Goal: Information Seeking & Learning: Find specific fact

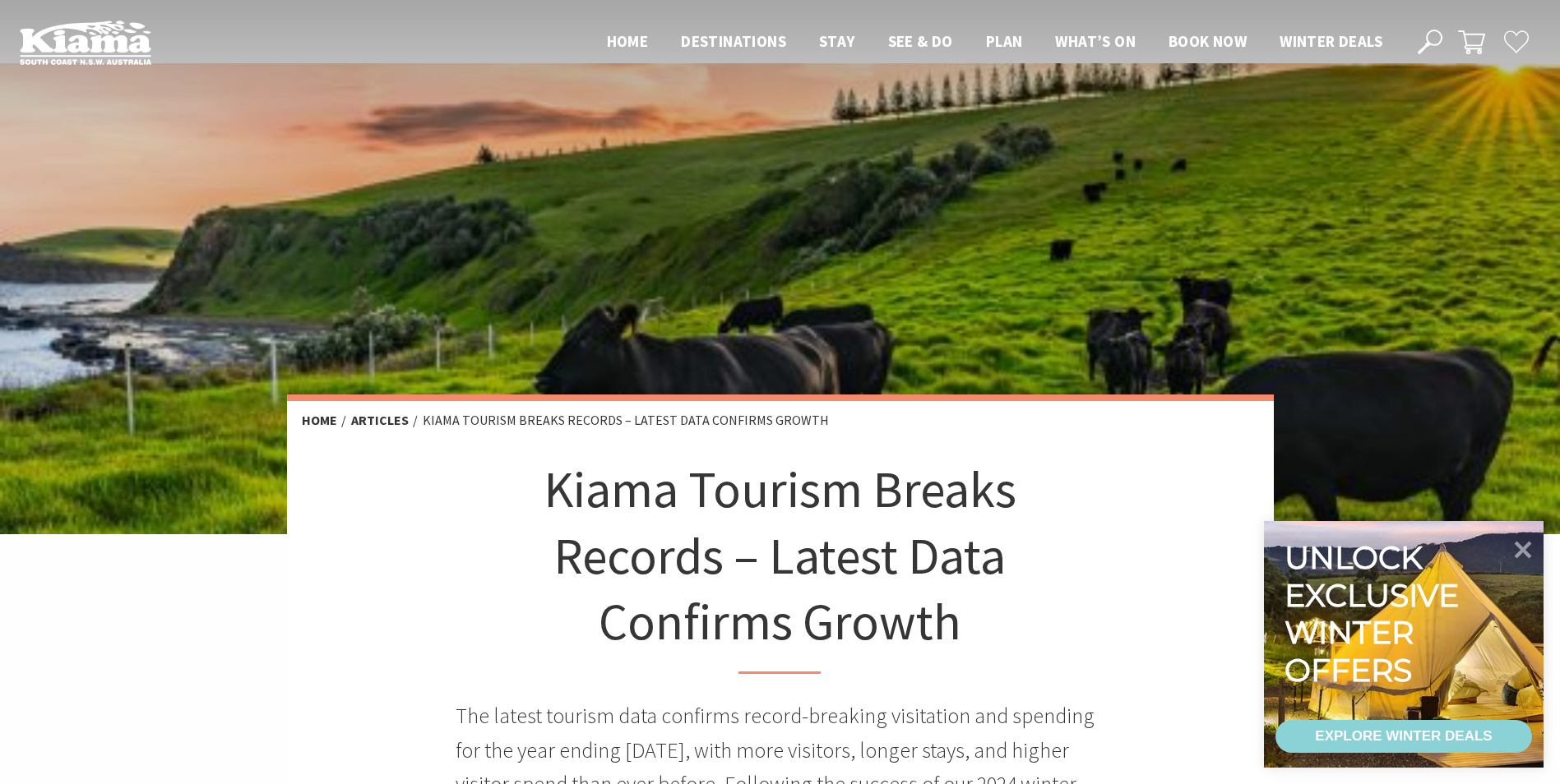
scroll to position [329, 0]
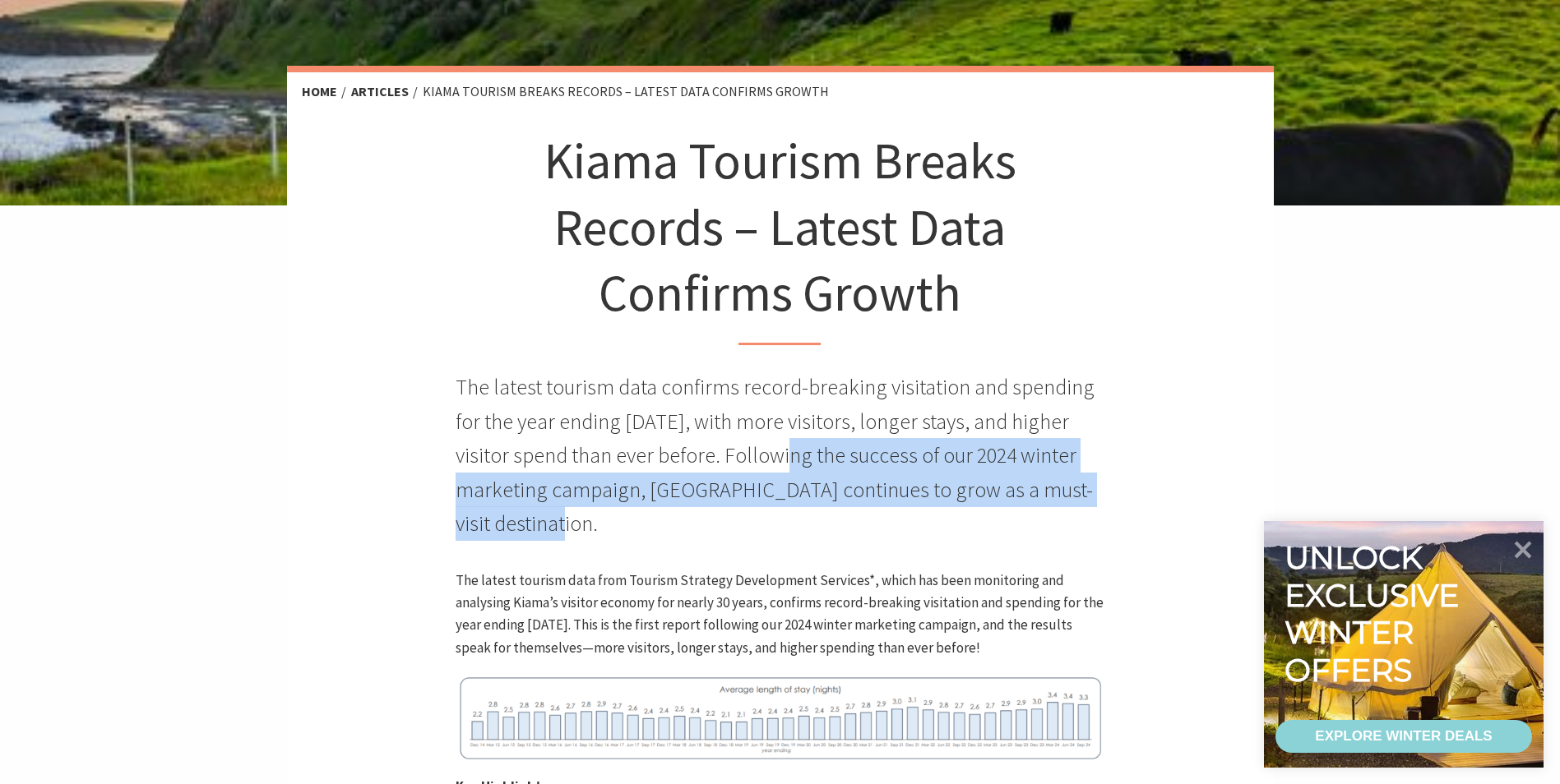
drag, startPoint x: 774, startPoint y: 457, endPoint x: 941, endPoint y: 527, distance: 181.1
click at [942, 527] on p "The latest tourism data confirms record-breaking visitation and spending for th…" at bounding box center [780, 455] width 649 height 171
drag, startPoint x: 941, startPoint y: 527, endPoint x: 663, endPoint y: 531, distance: 278.0
click at [663, 531] on p "The latest tourism data confirms record-breaking visitation and spending for th…" at bounding box center [780, 455] width 649 height 171
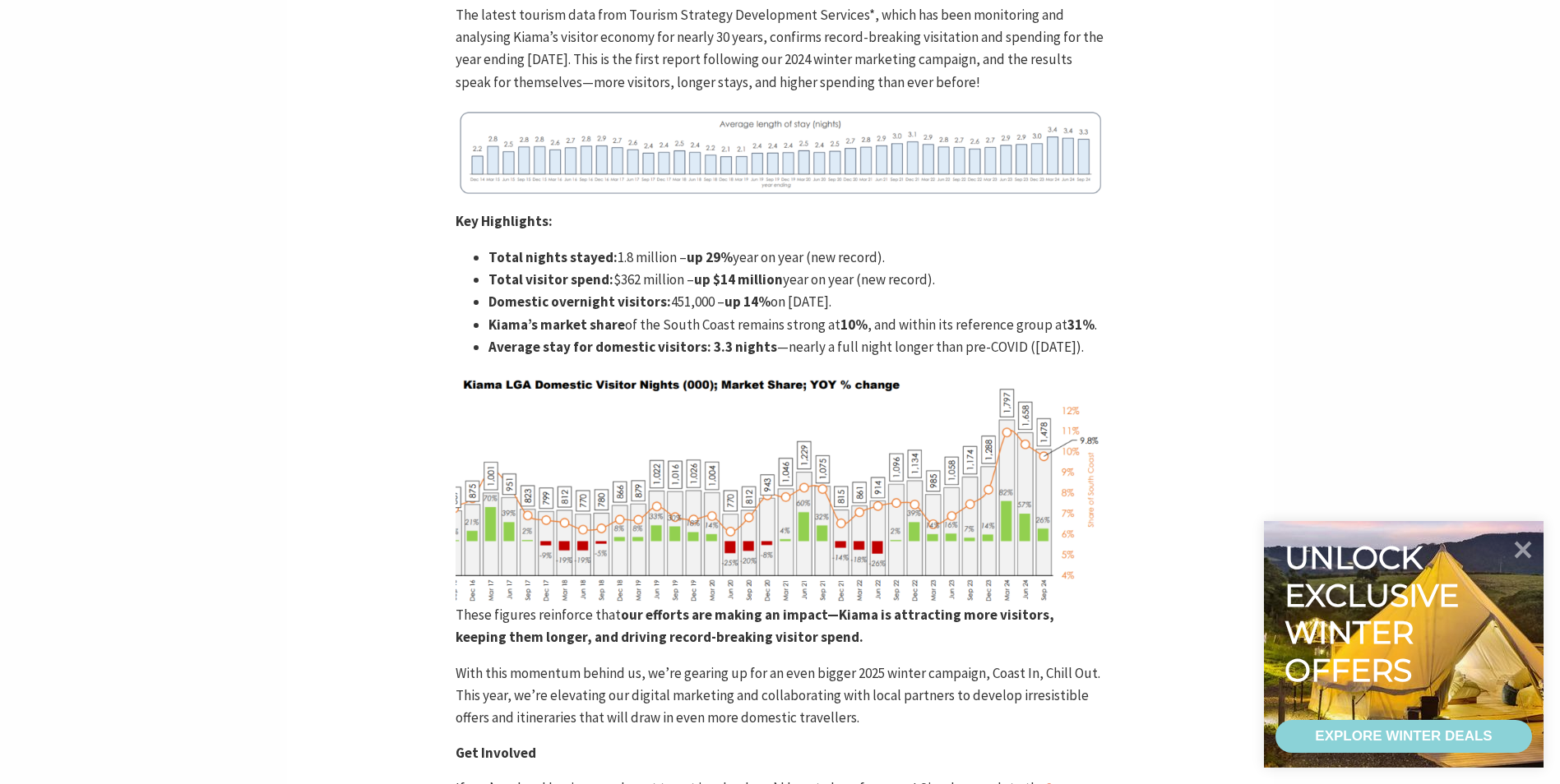
scroll to position [904, 0]
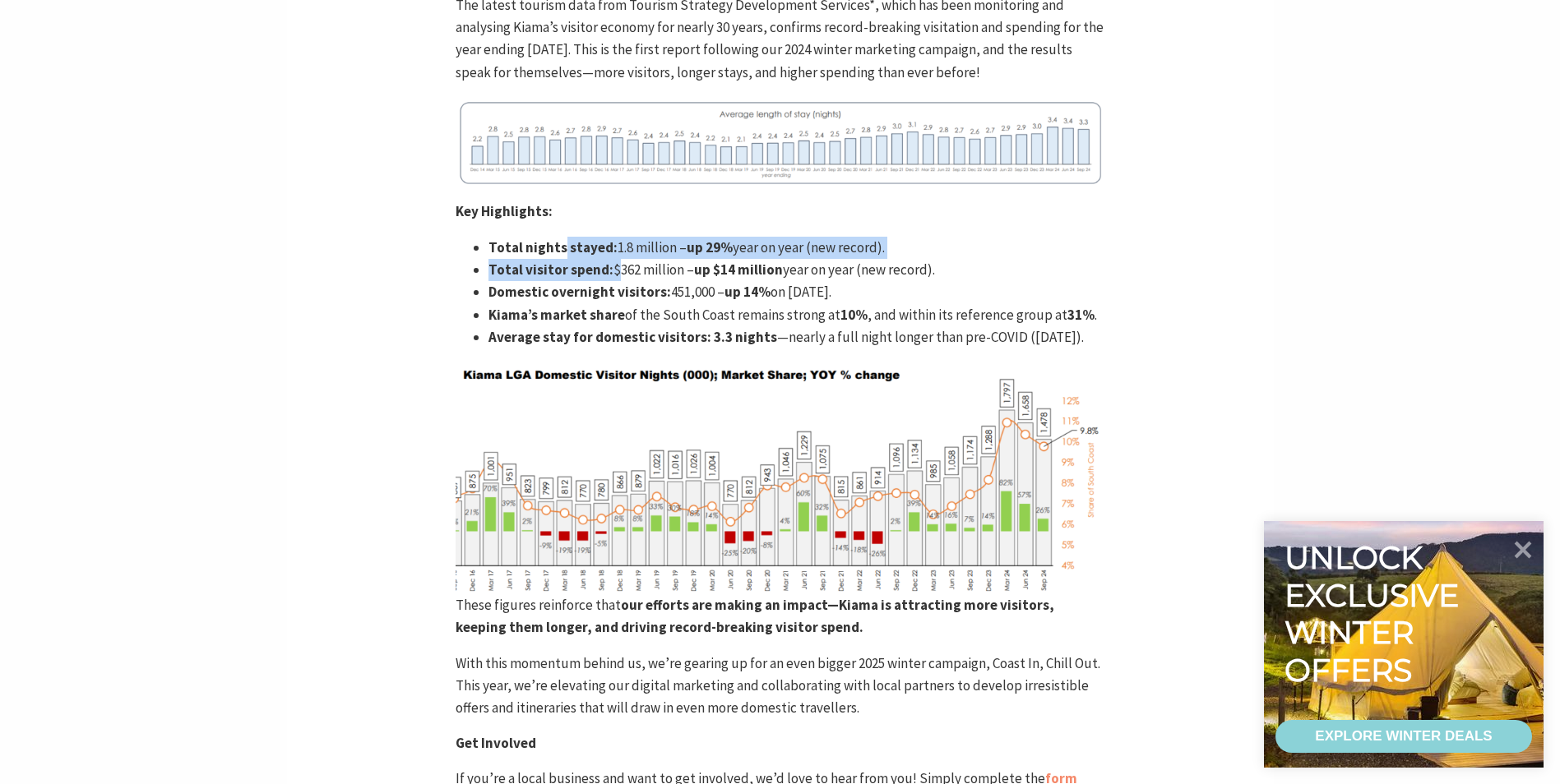
drag, startPoint x: 561, startPoint y: 245, endPoint x: 608, endPoint y: 266, distance: 51.5
click at [608, 266] on ul "Total nights stayed: 1.8 million – up 29% year on year (new record). Total visi…" at bounding box center [780, 292] width 649 height 112
drag, startPoint x: 608, startPoint y: 266, endPoint x: 607, endPoint y: 341, distance: 75.0
click at [607, 341] on strong "Average stay for domestic visitors:" at bounding box center [599, 337] width 223 height 18
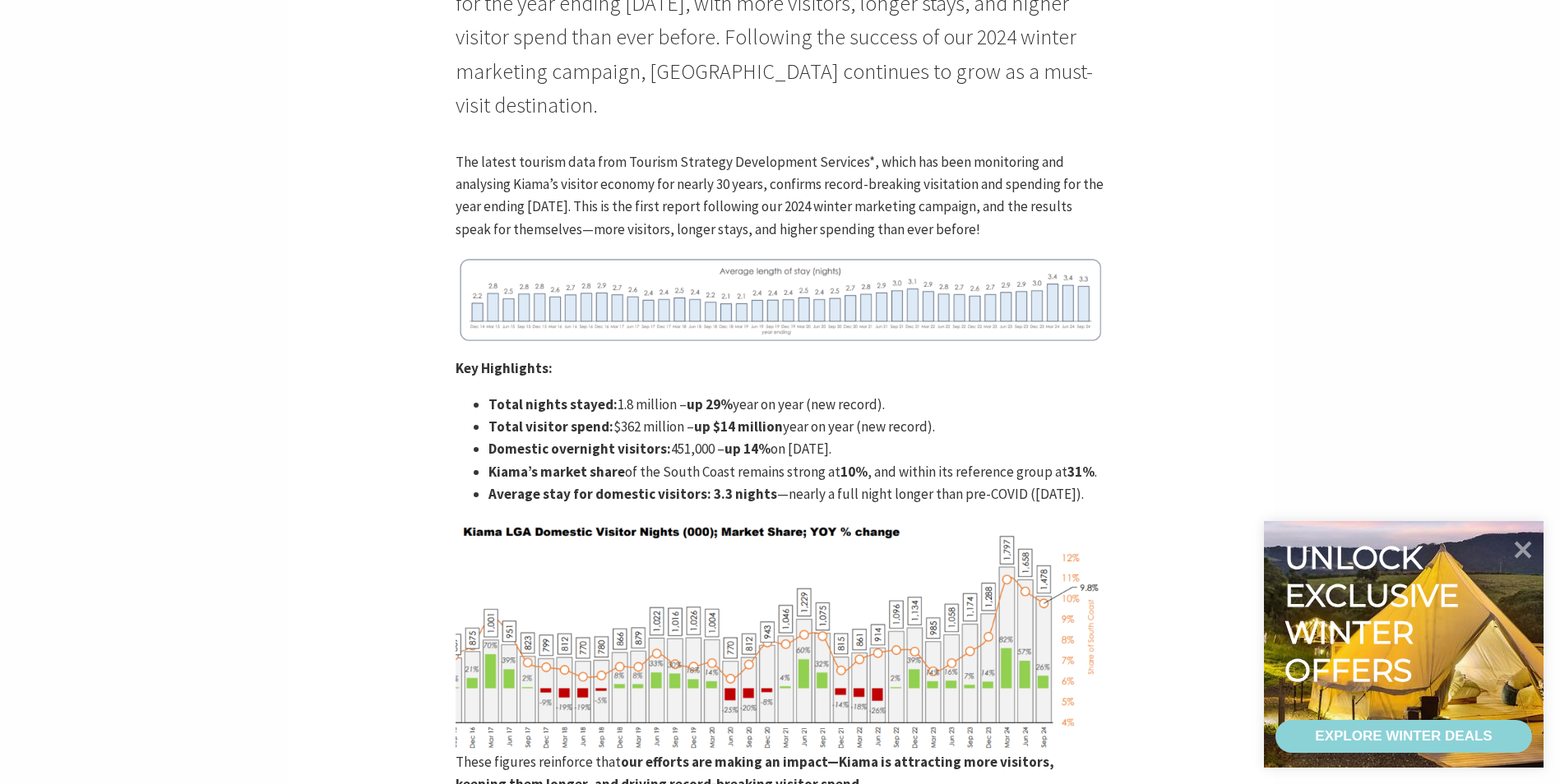
scroll to position [576, 0]
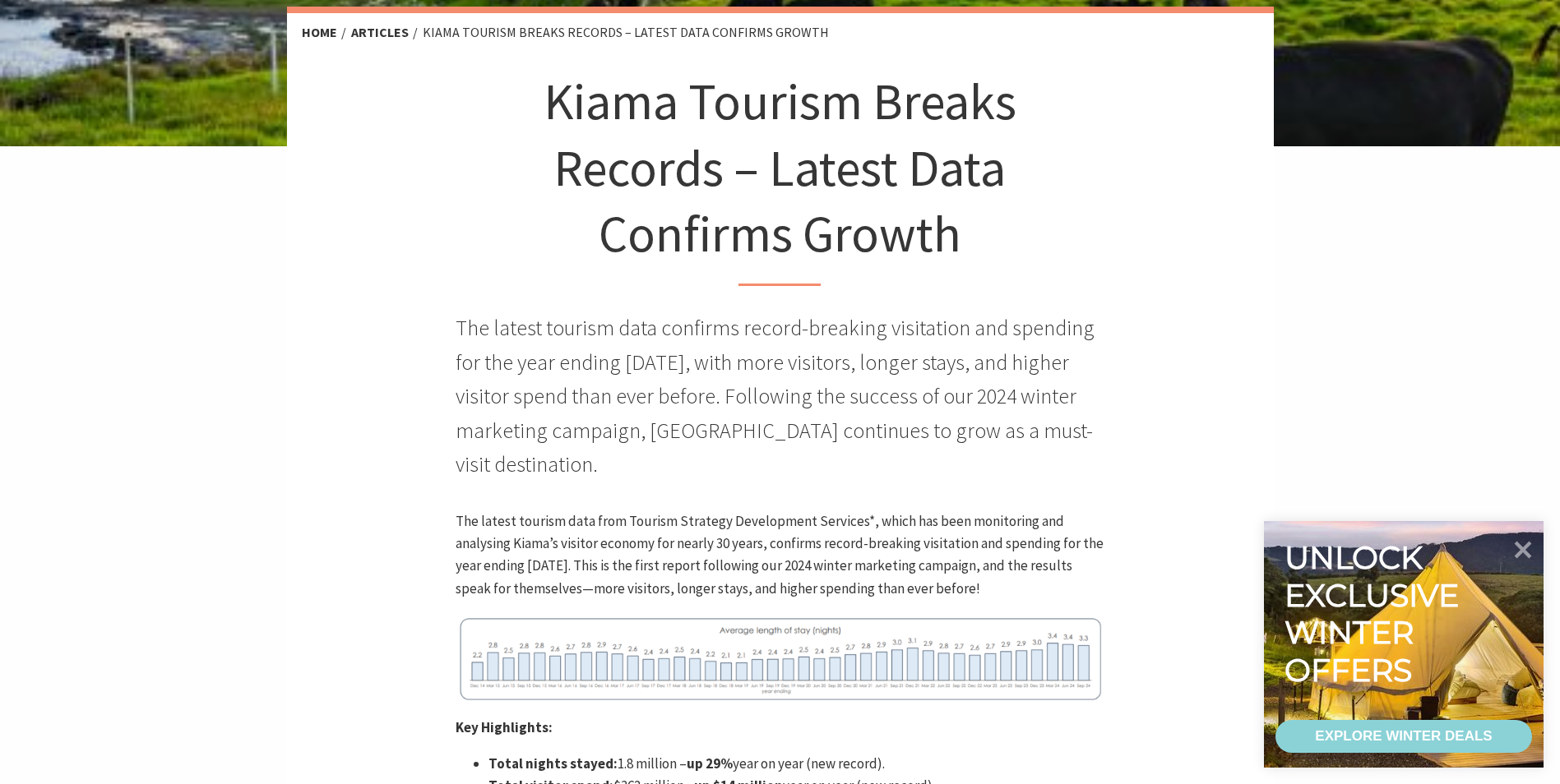
scroll to position [411, 0]
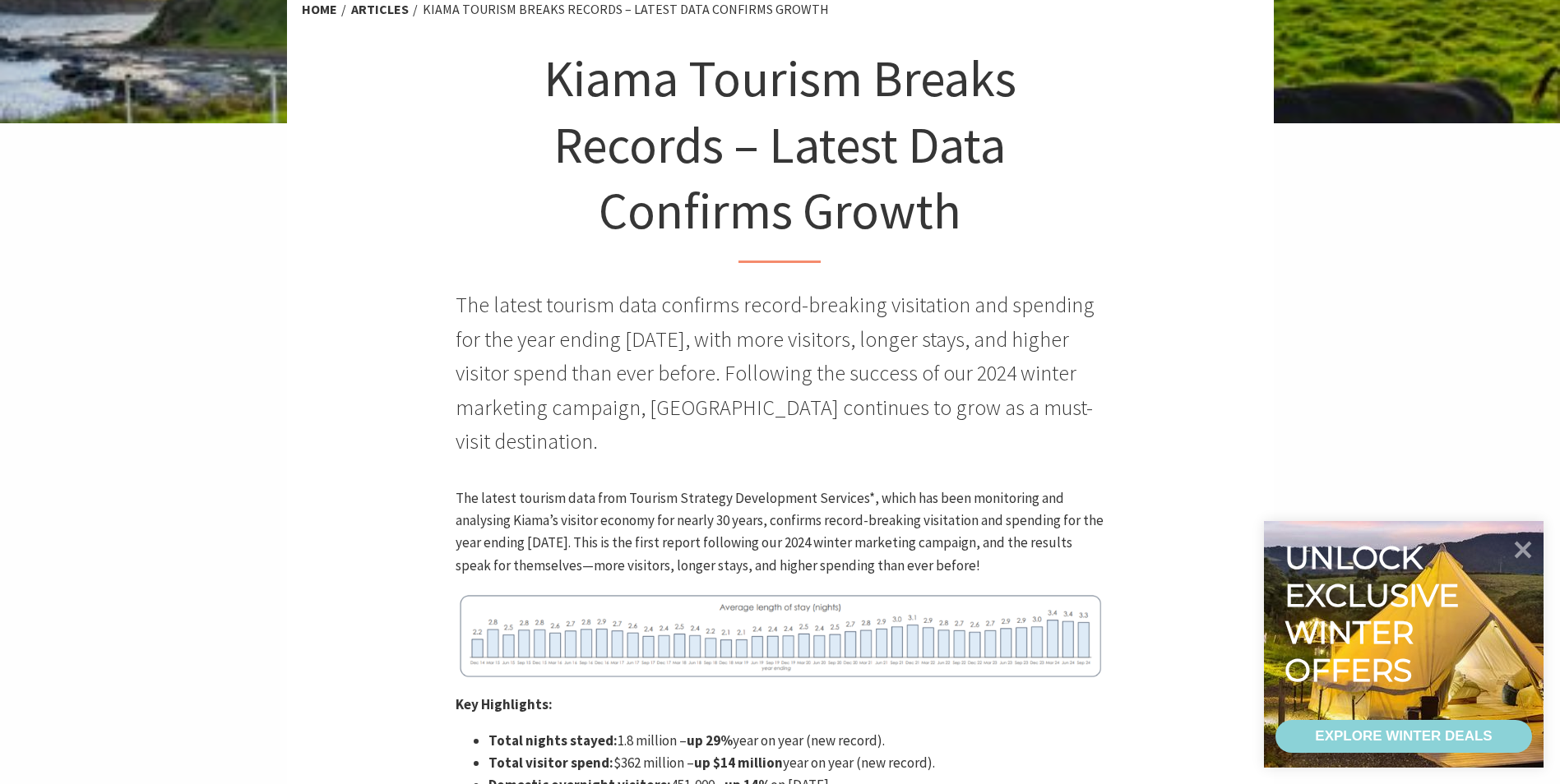
drag, startPoint x: 667, startPoint y: 548, endPoint x: 1025, endPoint y: 566, distance: 358.5
click at [1025, 566] on p "The latest tourism data from Tourism Strategy Development Services*, which has …" at bounding box center [780, 532] width 649 height 90
drag, startPoint x: 1025, startPoint y: 566, endPoint x: 744, endPoint y: 545, distance: 281.8
click at [744, 545] on p "The latest tourism data from Tourism Strategy Development Services*, which has …" at bounding box center [780, 532] width 649 height 90
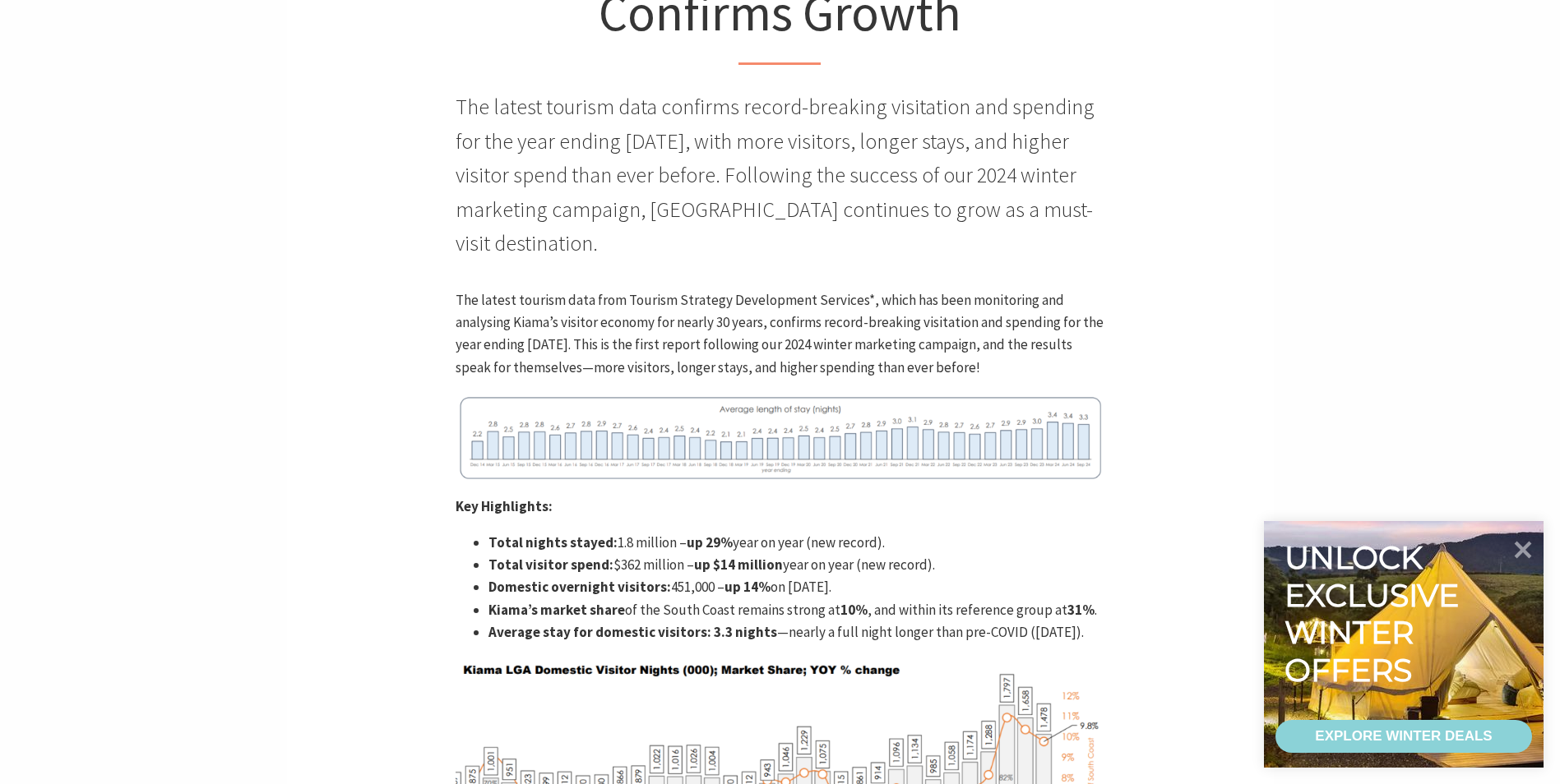
scroll to position [658, 0]
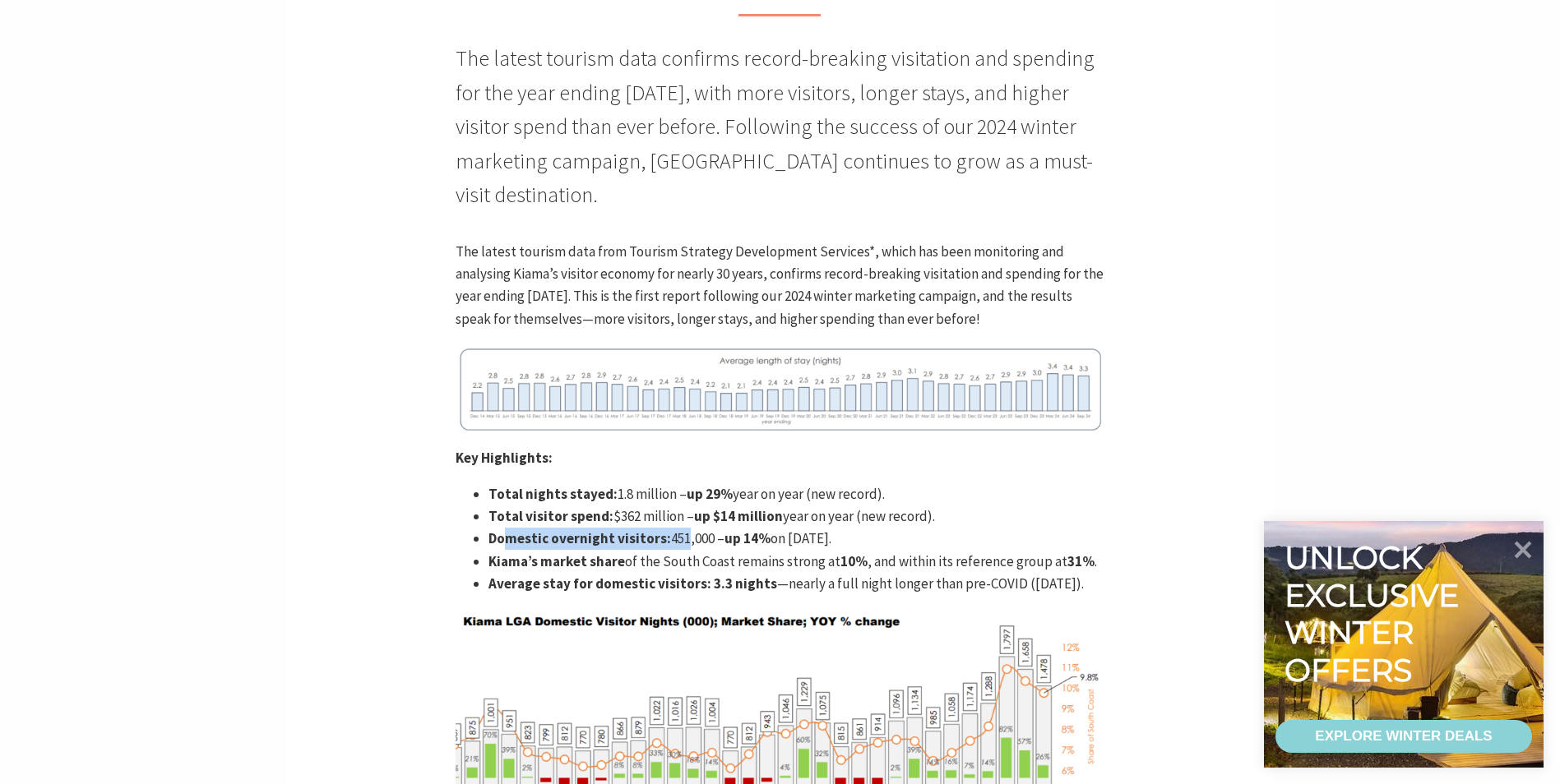
drag, startPoint x: 676, startPoint y: 542, endPoint x: 503, endPoint y: 541, distance: 173.0
click at [503, 541] on li "Domestic overnight visitors: 451,000 – up 14% on [DATE]." at bounding box center [796, 539] width 616 height 22
drag, startPoint x: 503, startPoint y: 541, endPoint x: 734, endPoint y: 558, distance: 231.6
click at [734, 558] on li "Kiama’s market share of the South Coast remains strong at 10% , and within its …" at bounding box center [796, 561] width 616 height 22
drag, startPoint x: 593, startPoint y: 503, endPoint x: 774, endPoint y: 505, distance: 181.0
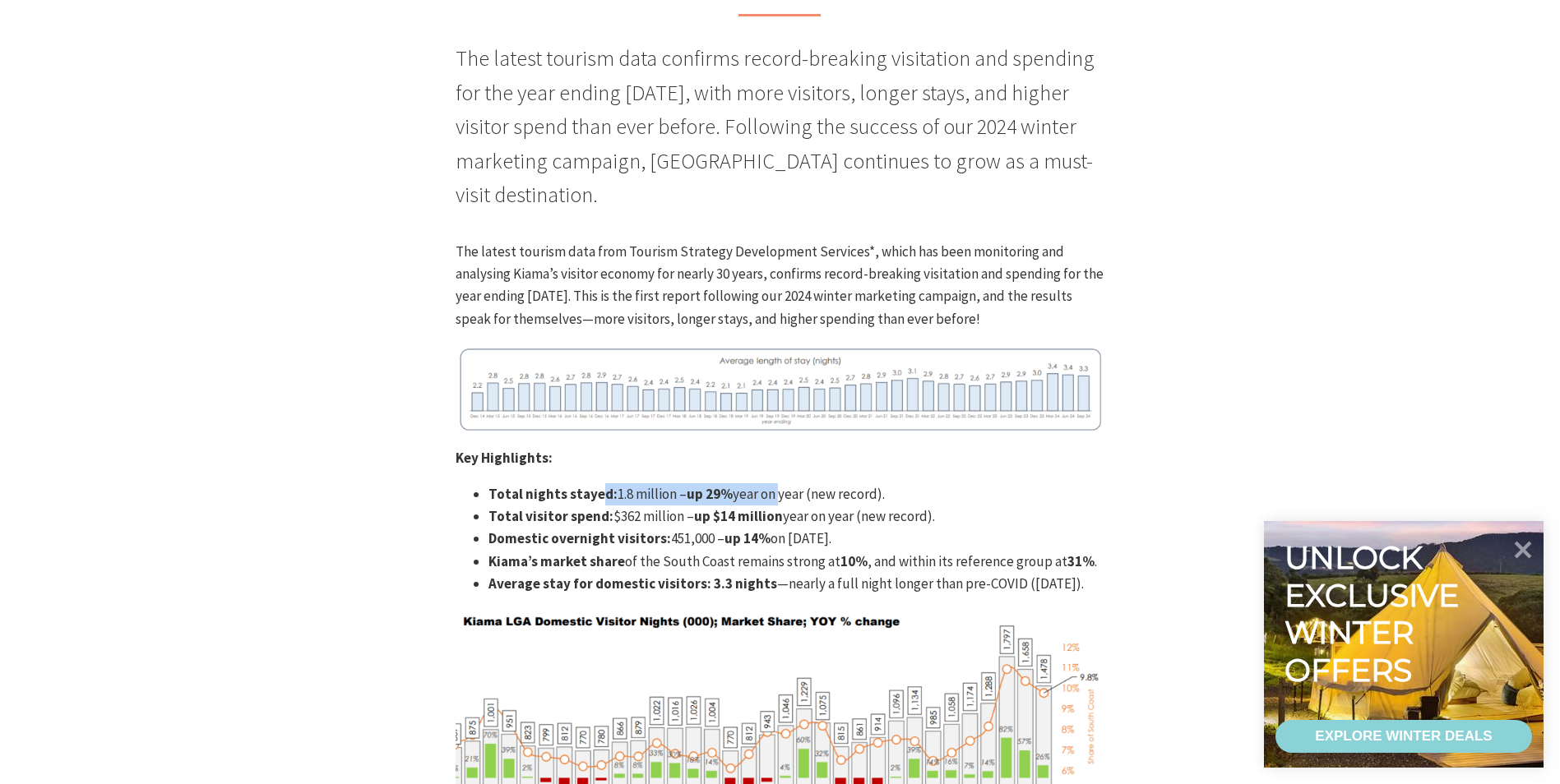
click at [774, 505] on li "Total nights stayed: 1.8 million – up 29% year on year (new record)." at bounding box center [796, 494] width 616 height 22
drag, startPoint x: 774, startPoint y: 505, endPoint x: 675, endPoint y: 552, distance: 109.6
click at [676, 552] on li "Kiama’s market share of the South Coast remains strong at 10% , and within its …" at bounding box center [796, 561] width 616 height 22
drag, startPoint x: 601, startPoint y: 539, endPoint x: 472, endPoint y: 538, distance: 129.0
click at [488, 538] on li "Domestic overnight visitors: 451,000 – up 14% on [DATE]." at bounding box center [796, 539] width 616 height 22
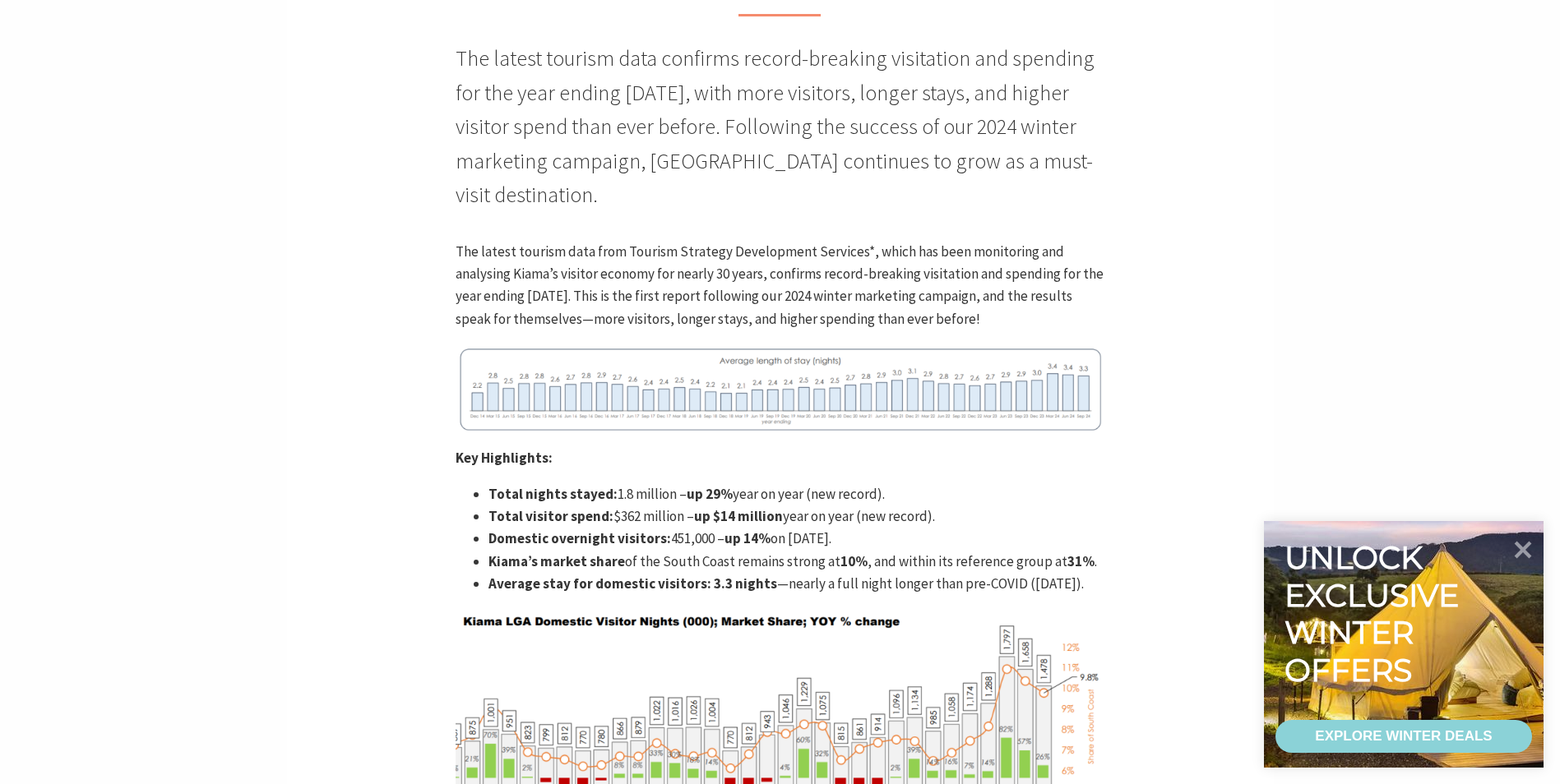
drag, startPoint x: 472, startPoint y: 538, endPoint x: 631, endPoint y: 586, distance: 166.1
click at [631, 586] on strong "Average stay for domestic visitors:" at bounding box center [599, 584] width 223 height 18
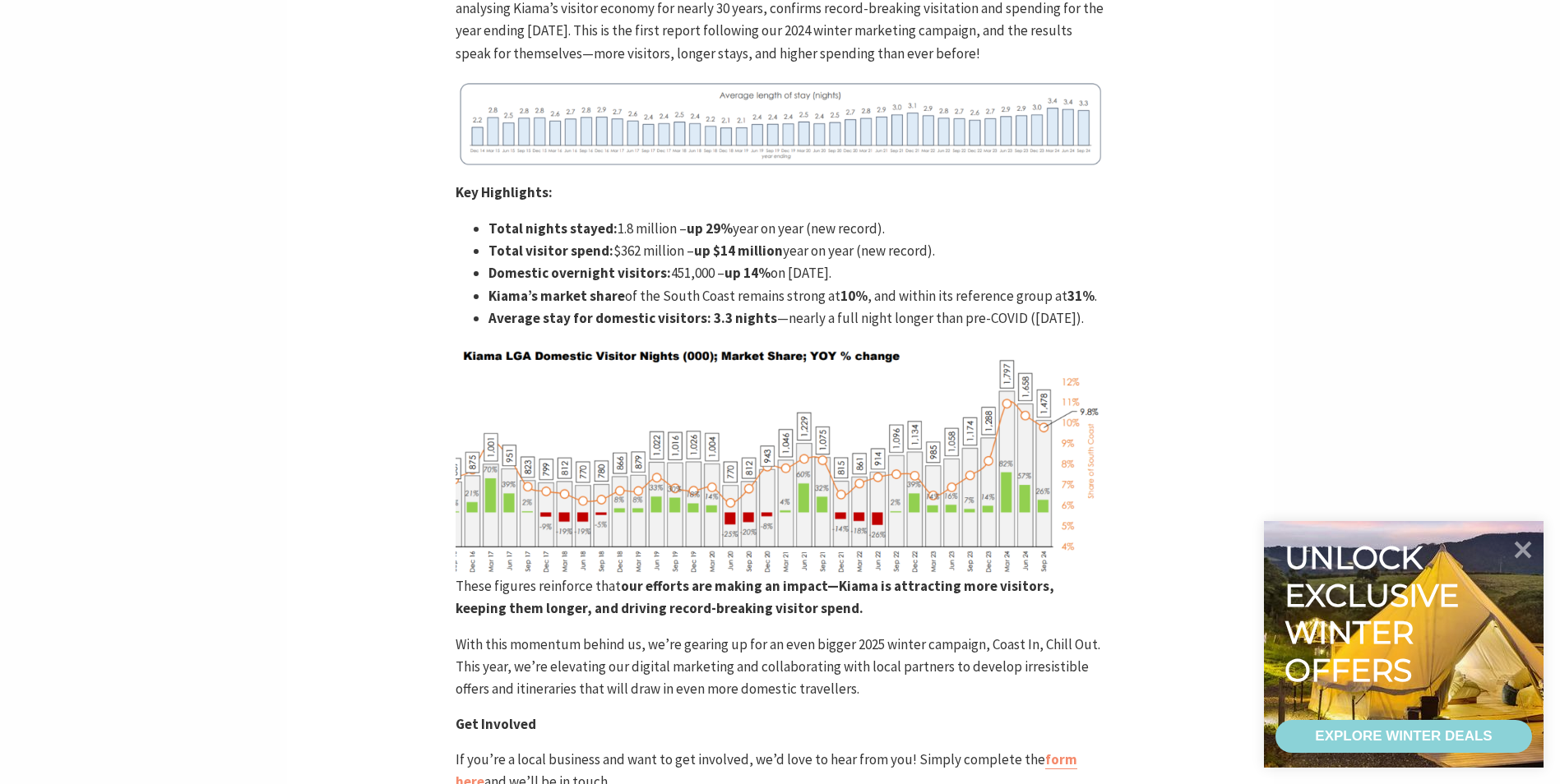
scroll to position [904, 0]
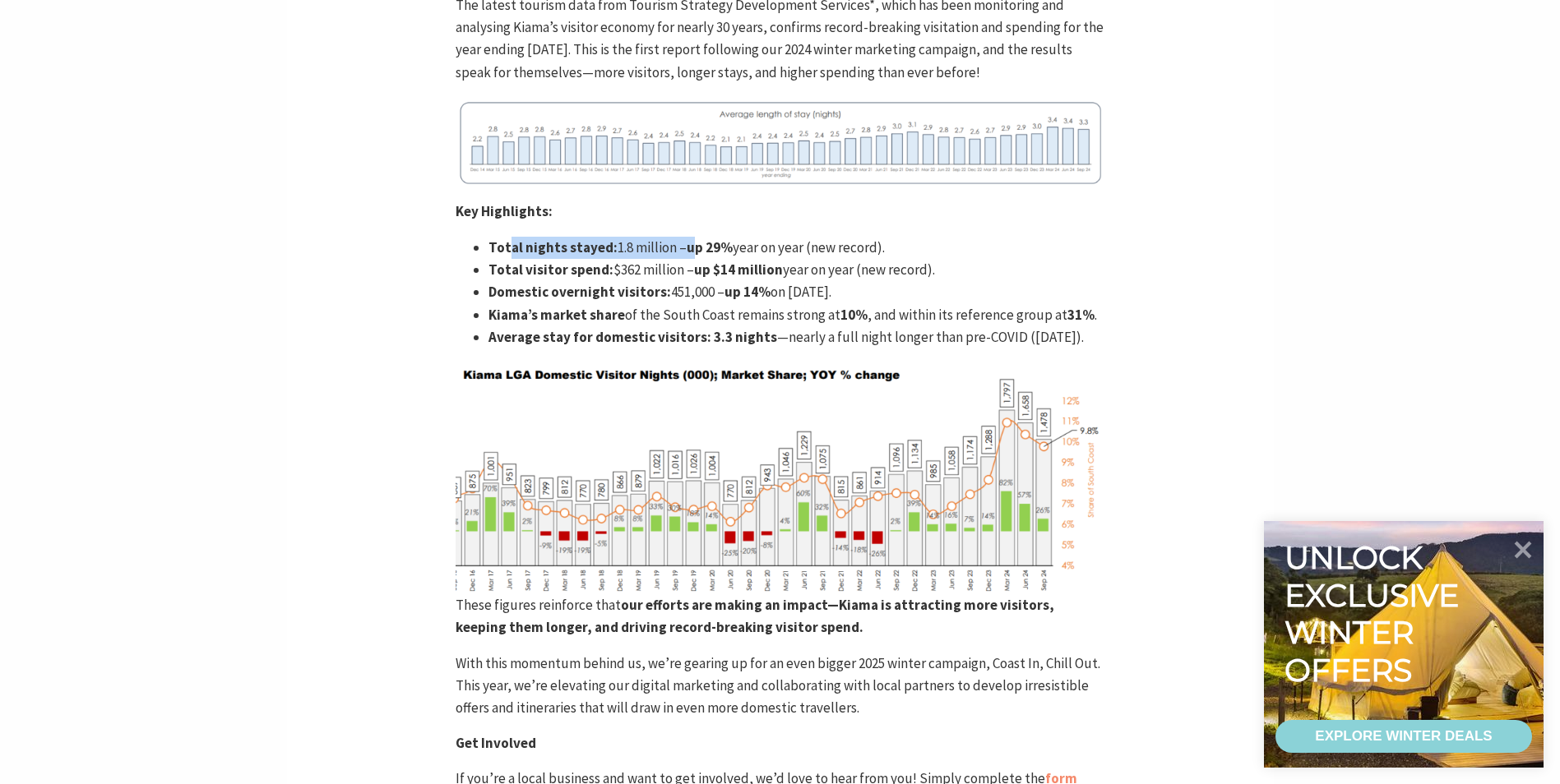
drag, startPoint x: 506, startPoint y: 247, endPoint x: 692, endPoint y: 244, distance: 186.0
click at [692, 244] on li "Total nights stayed: 1.8 million – up 29% year on year (new record)." at bounding box center [796, 248] width 616 height 22
drag, startPoint x: 692, startPoint y: 244, endPoint x: 567, endPoint y: 279, distance: 129.8
click at [567, 279] on strong "Total visitor spend:" at bounding box center [551, 270] width 125 height 18
drag, startPoint x: 508, startPoint y: 297, endPoint x: 712, endPoint y: 300, distance: 204.0
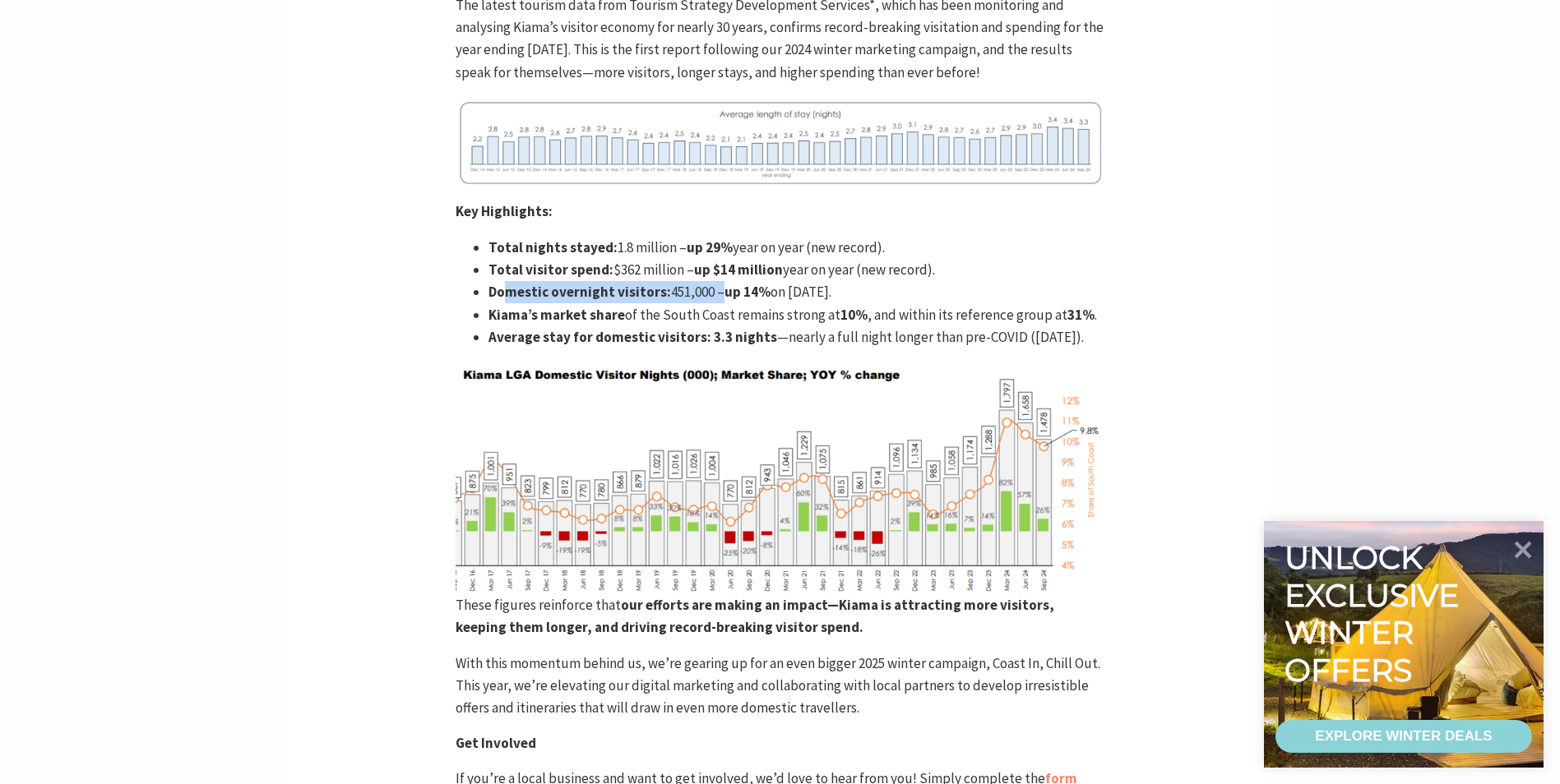
click at [712, 300] on li "Domestic overnight visitors: 451,000 – up 14% on [DATE]." at bounding box center [796, 292] width 616 height 22
drag, startPoint x: 712, startPoint y: 300, endPoint x: 646, endPoint y: 326, distance: 70.9
click at [646, 326] on li "Average stay for domestic visitors: 3.3 nights —nearly a full night longer than…" at bounding box center [796, 337] width 616 height 22
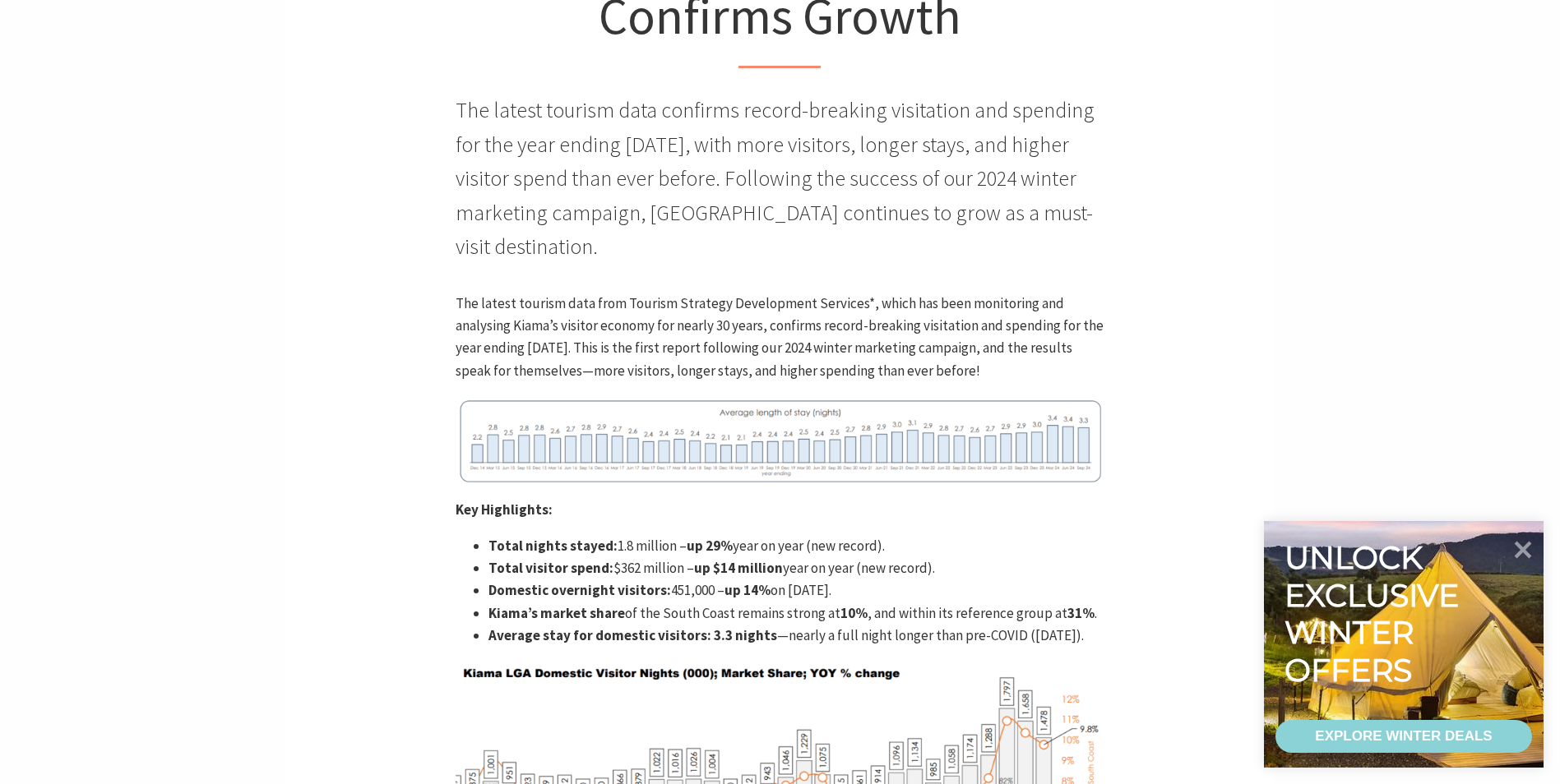
scroll to position [576, 0]
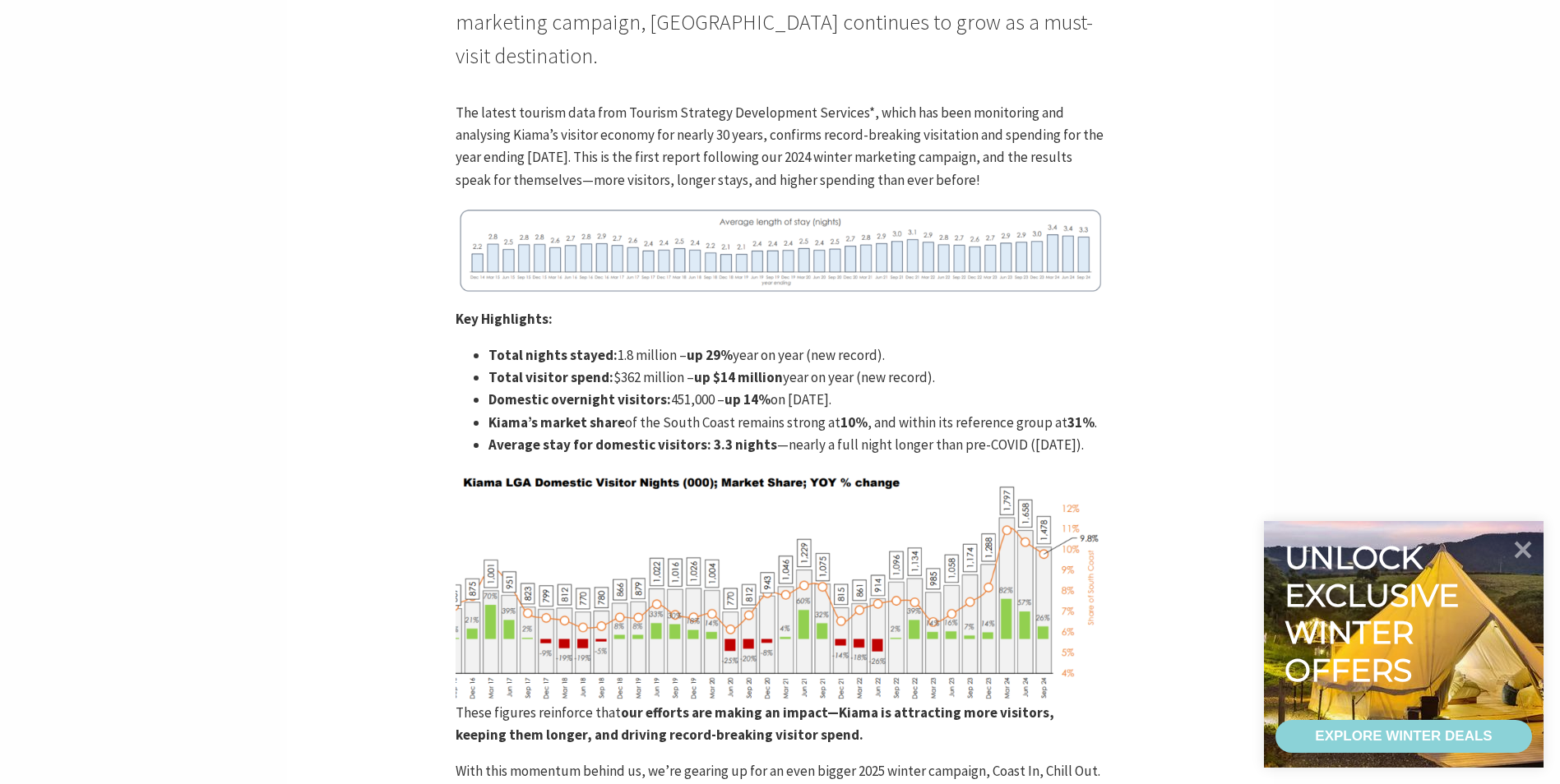
scroll to position [822, 0]
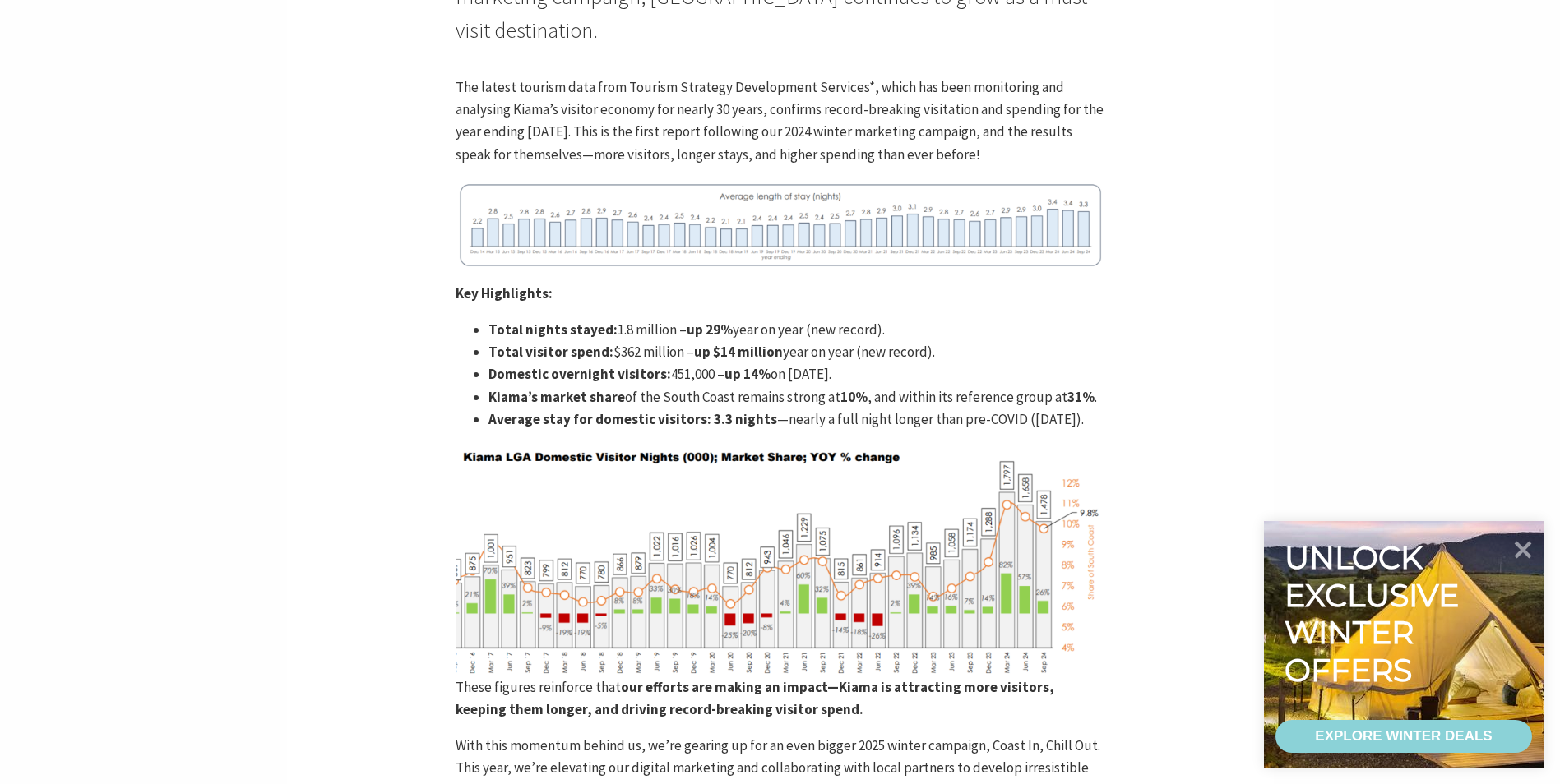
click at [728, 382] on strong "up 14%" at bounding box center [747, 374] width 46 height 18
